Goal: Go to known website: Access a specific website the user already knows

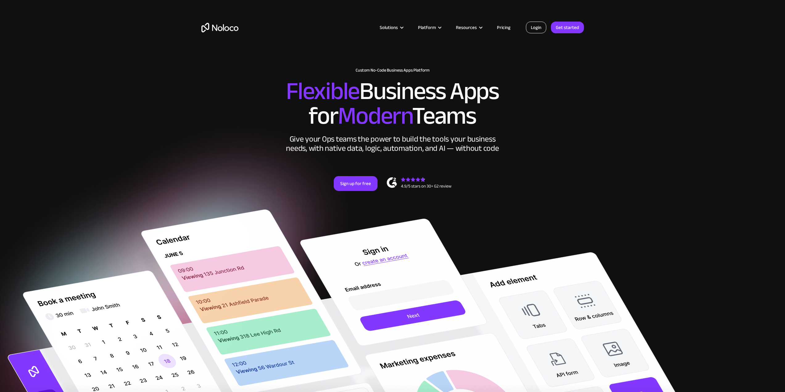
drag, startPoint x: 0, startPoint y: 0, endPoint x: 539, endPoint y: 23, distance: 539.5
click at [539, 23] on link "Login" at bounding box center [536, 28] width 20 height 12
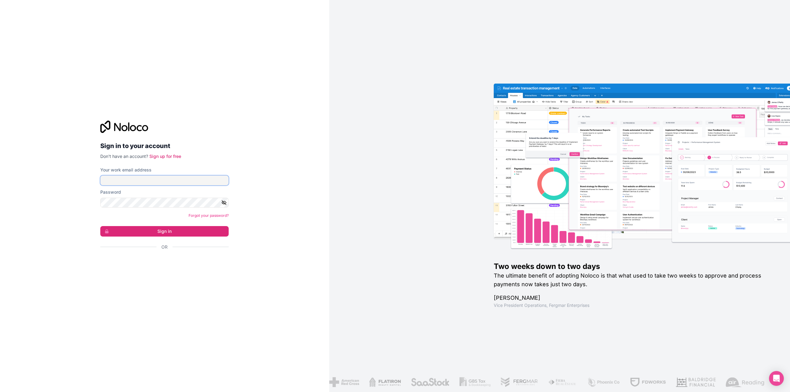
type input "[PERSON_NAME][EMAIL_ADDRESS][PERSON_NAME][DOMAIN_NAME]"
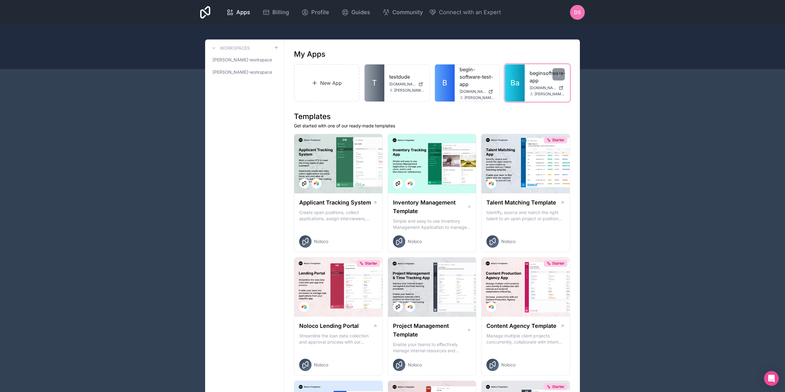
click at [531, 74] on link "beginsoftware-app" at bounding box center [547, 76] width 35 height 15
